Goal: Transaction & Acquisition: Subscribe to service/newsletter

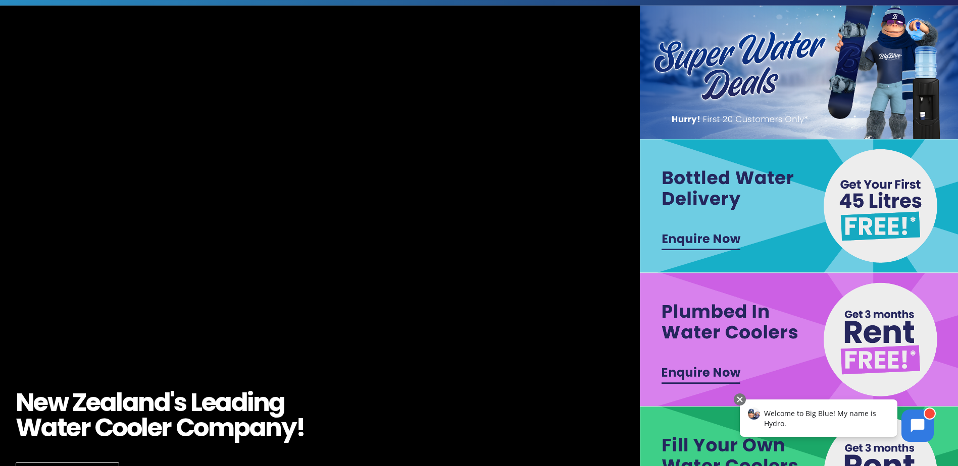
scroll to position [16, 0]
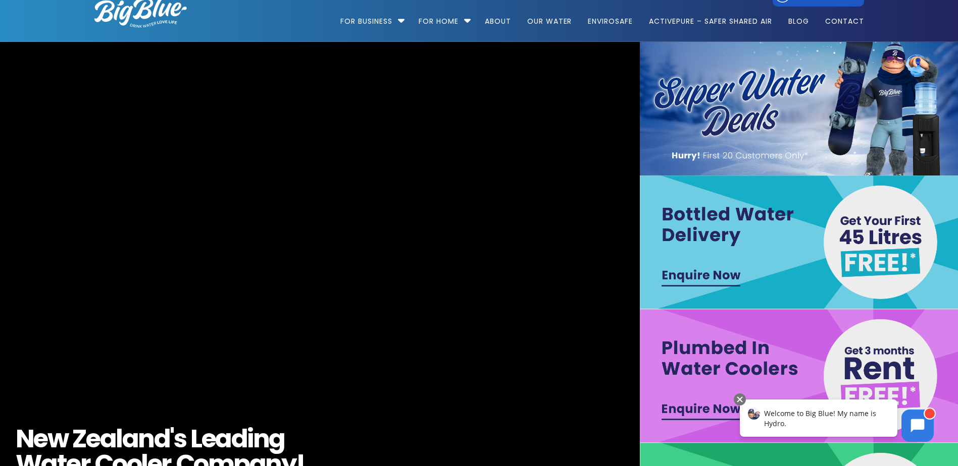
click at [873, 244] on img at bounding box center [800, 243] width 321 height 134
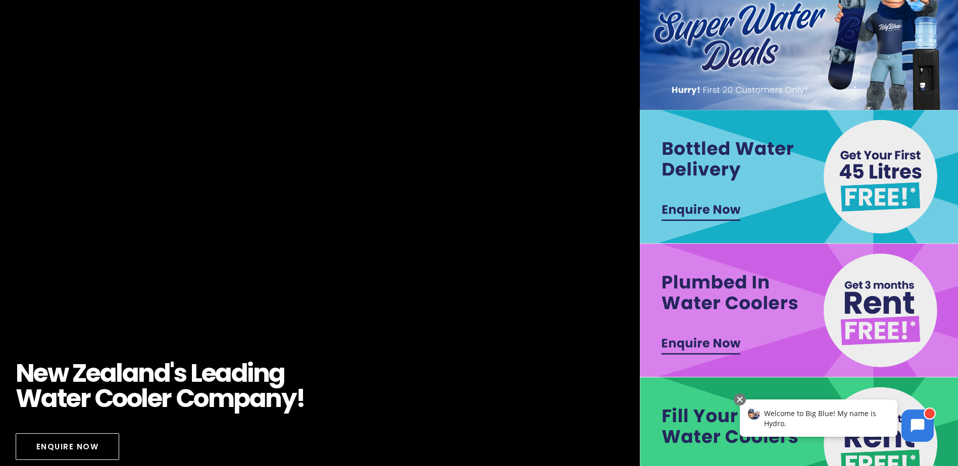
scroll to position [151, 0]
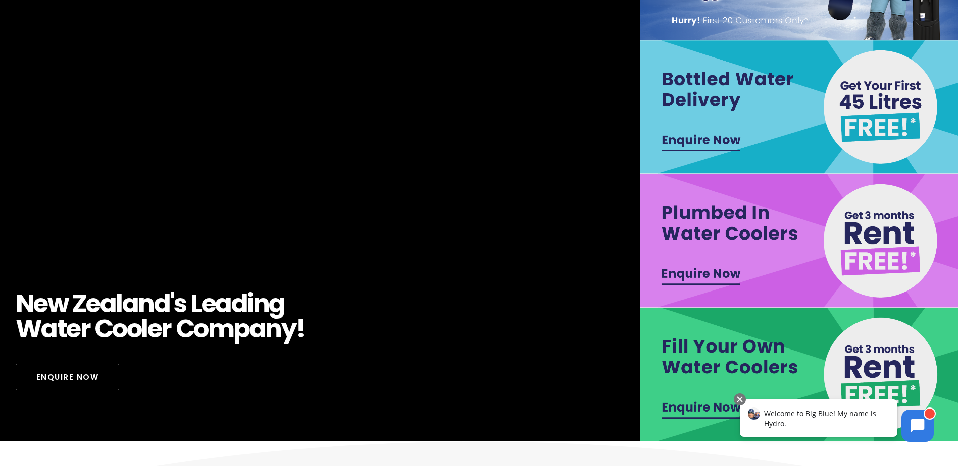
click at [783, 241] on img at bounding box center [800, 241] width 321 height 134
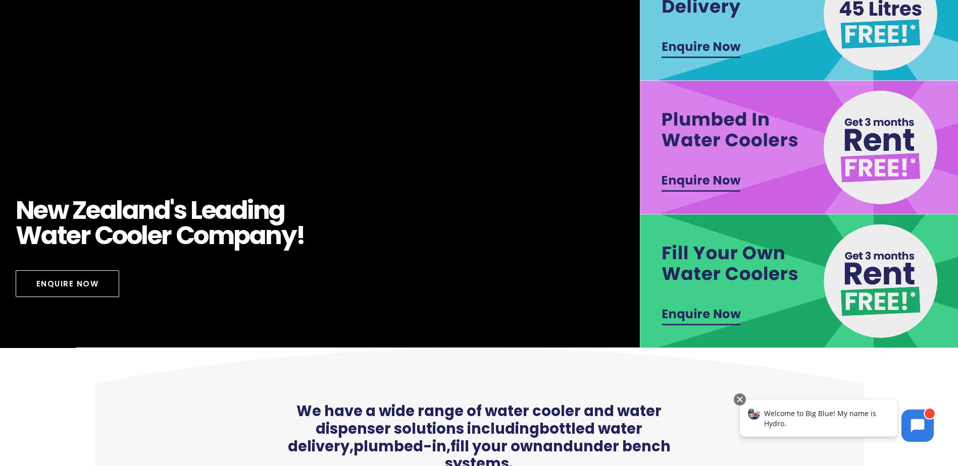
scroll to position [404, 0]
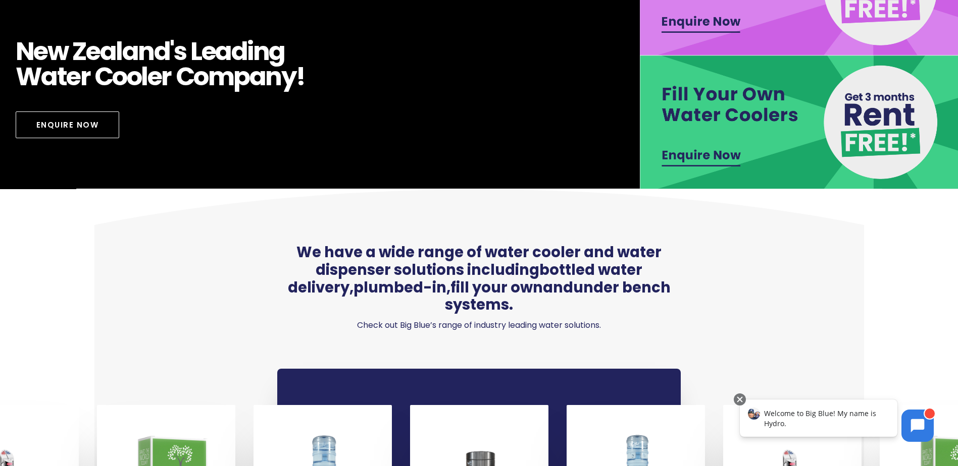
click at [724, 110] on img at bounding box center [800, 123] width 321 height 134
